Goal: Task Accomplishment & Management: Manage account settings

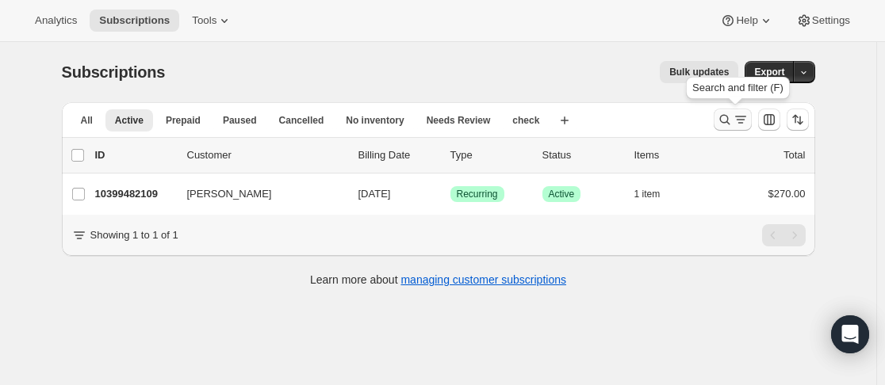
click at [733, 121] on icon "Search and filter results" at bounding box center [725, 120] width 16 height 16
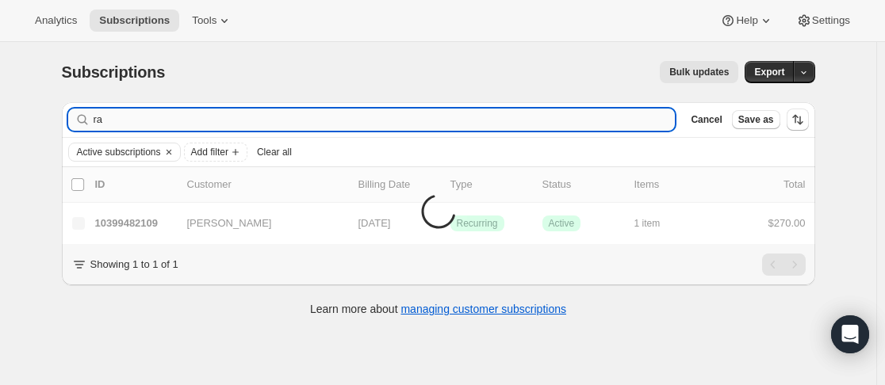
type input "r"
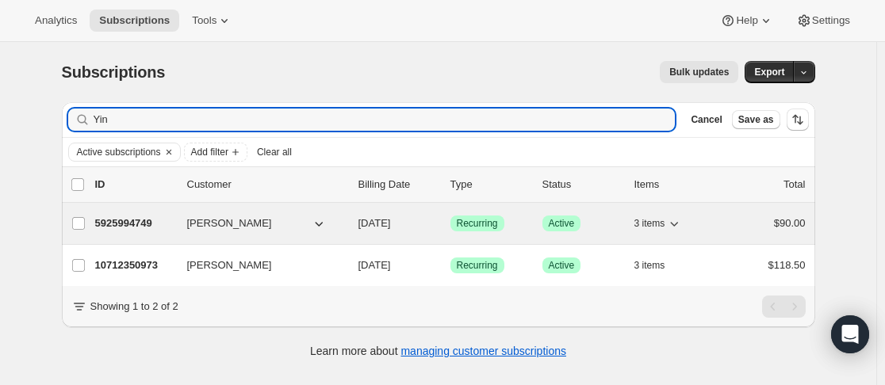
type input "Yin"
click at [174, 222] on p "5925994749" at bounding box center [134, 224] width 79 height 16
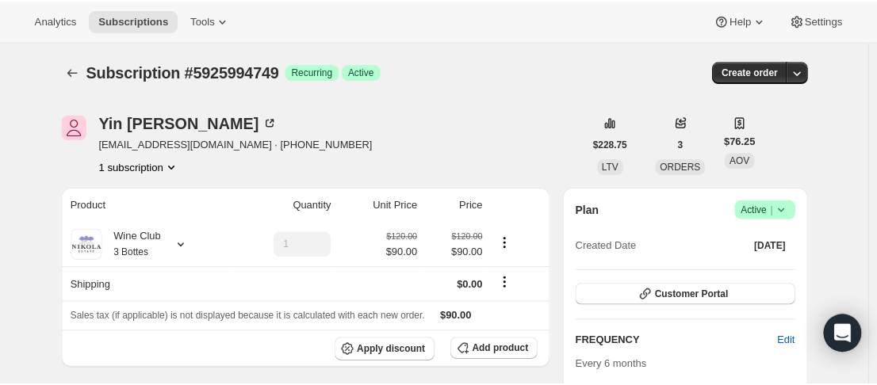
scroll to position [337, 0]
